Goal: Transaction & Acquisition: Purchase product/service

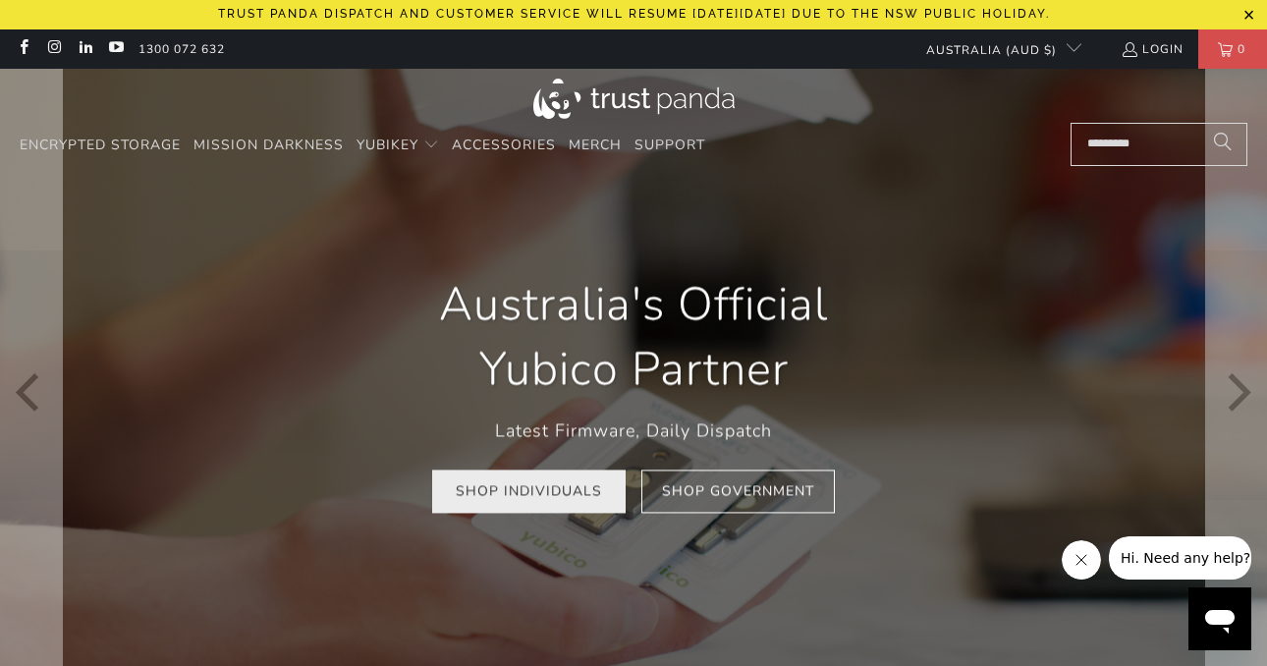
click at [540, 494] on link "Shop Individuals" at bounding box center [528, 491] width 193 height 44
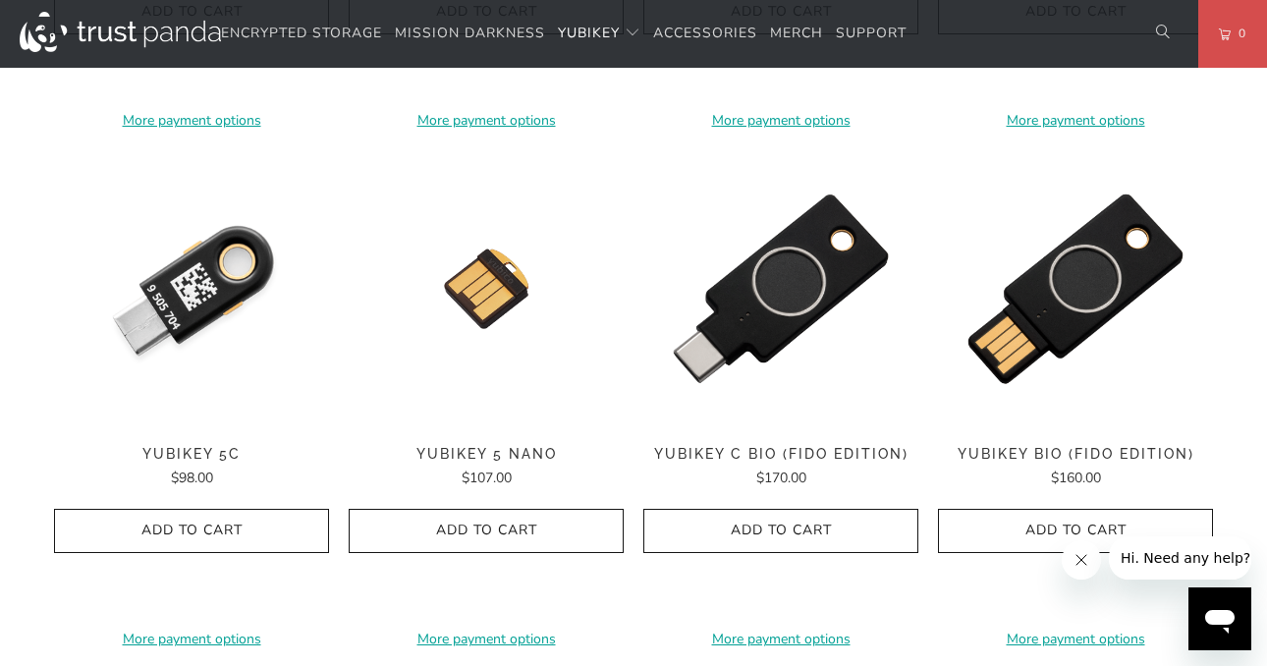
scroll to position [1478, 0]
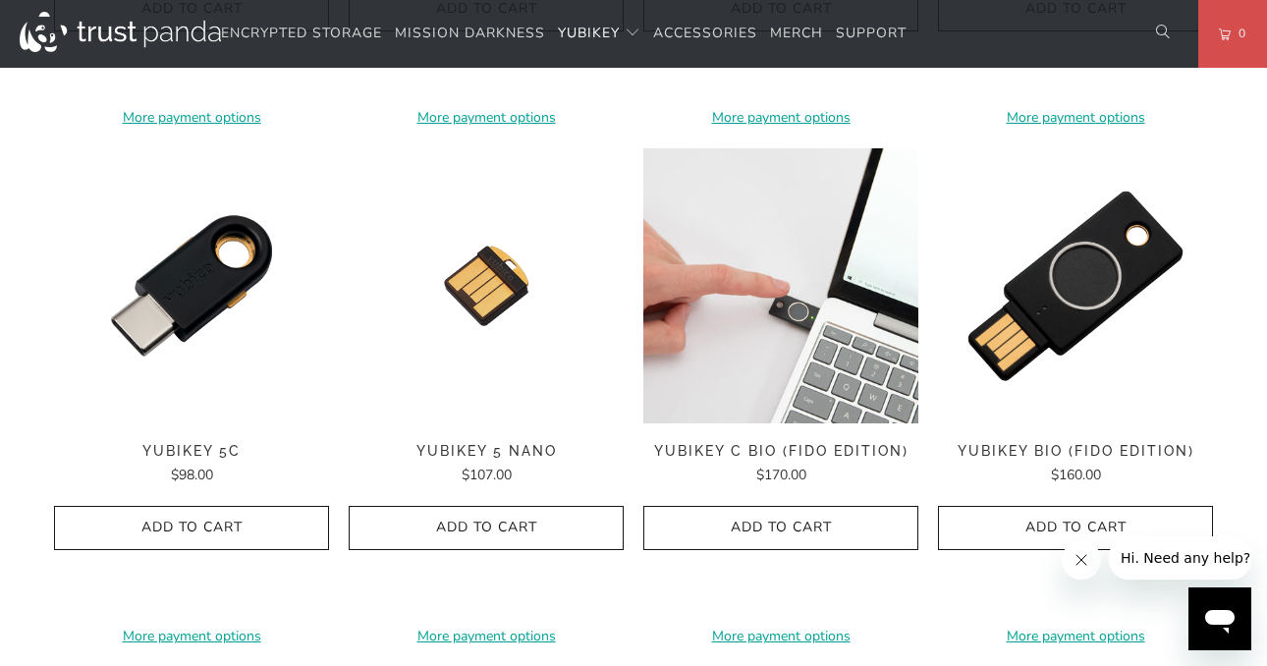
click at [758, 339] on img at bounding box center [780, 285] width 275 height 275
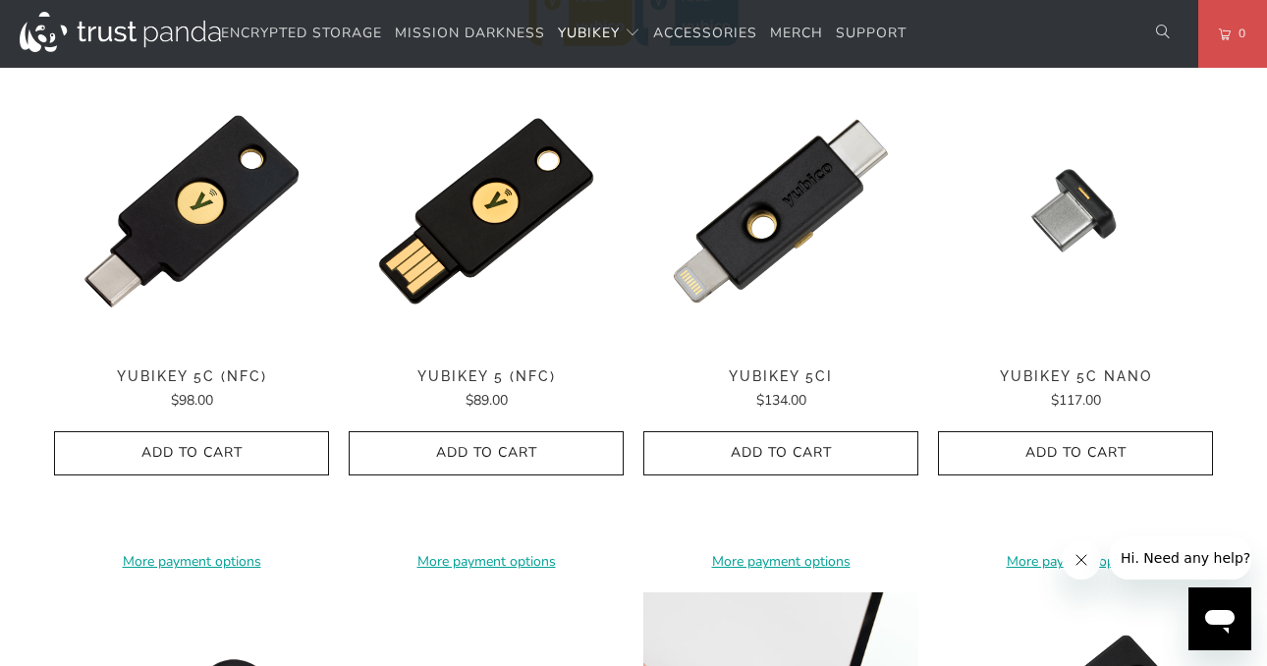
scroll to position [897, 0]
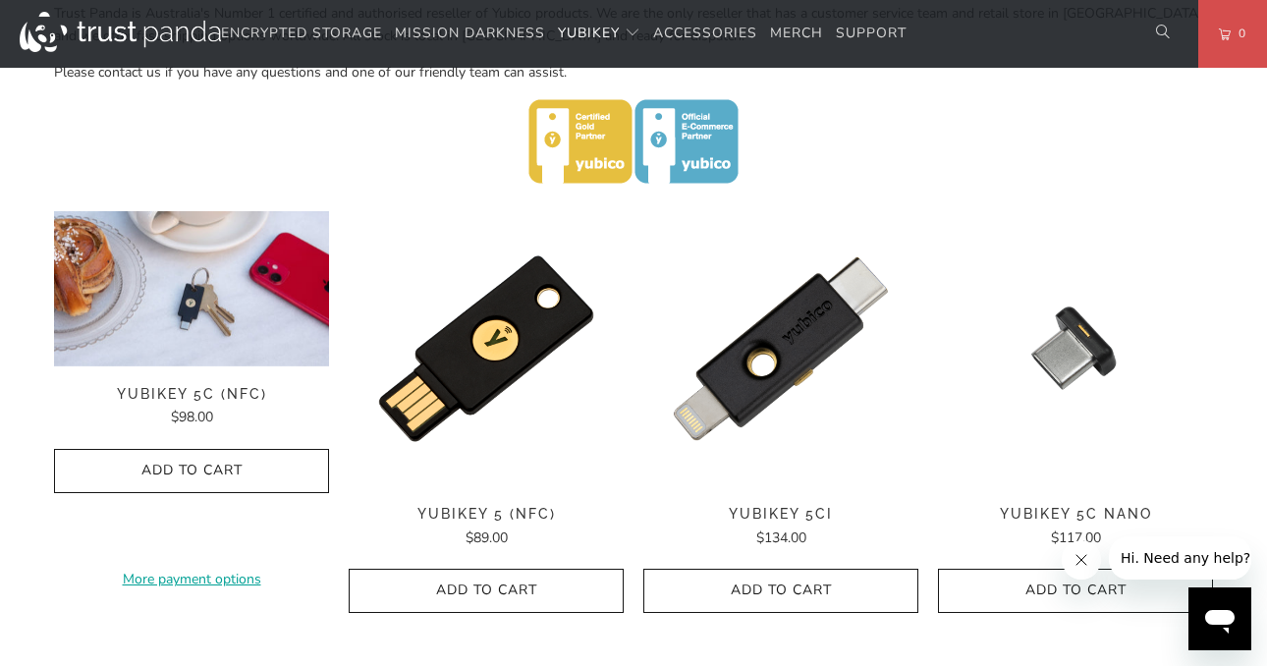
click at [213, 316] on img at bounding box center [191, 288] width 275 height 155
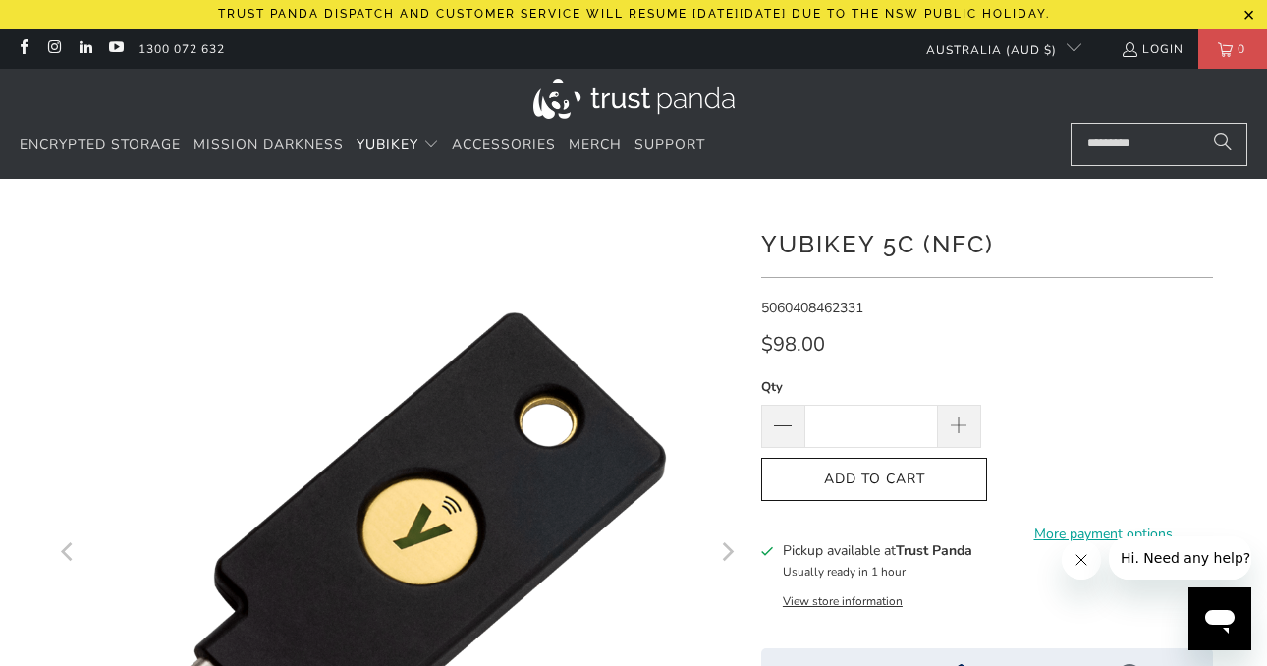
scroll to position [125, 0]
